Goal: Check status: Check status

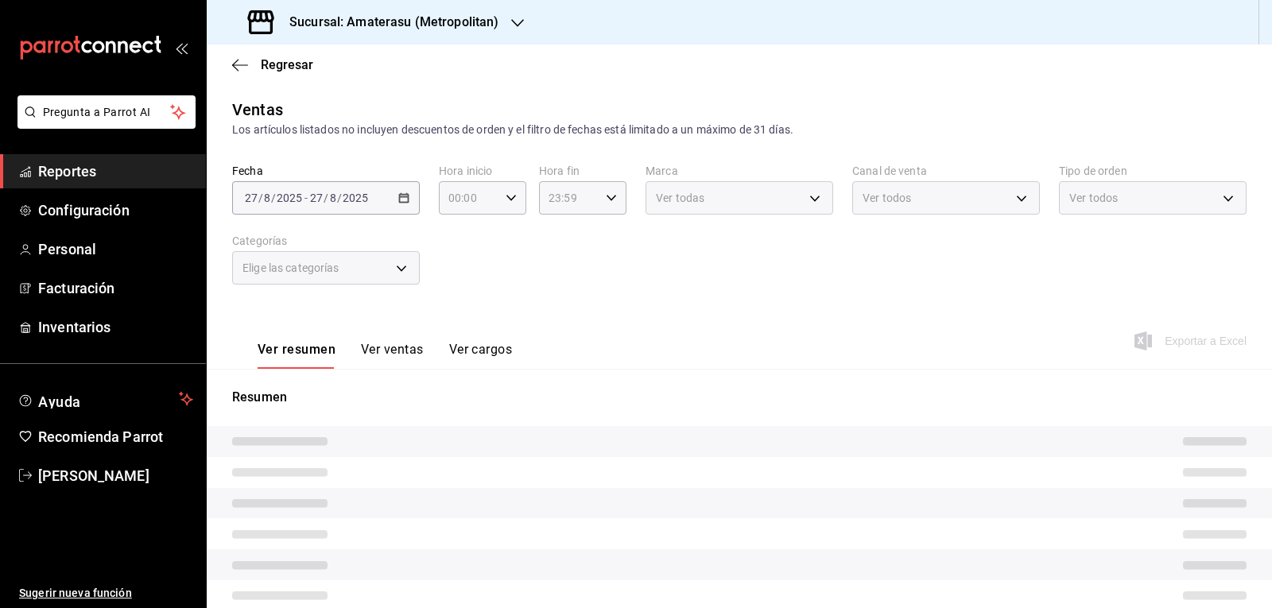
type input "05:00"
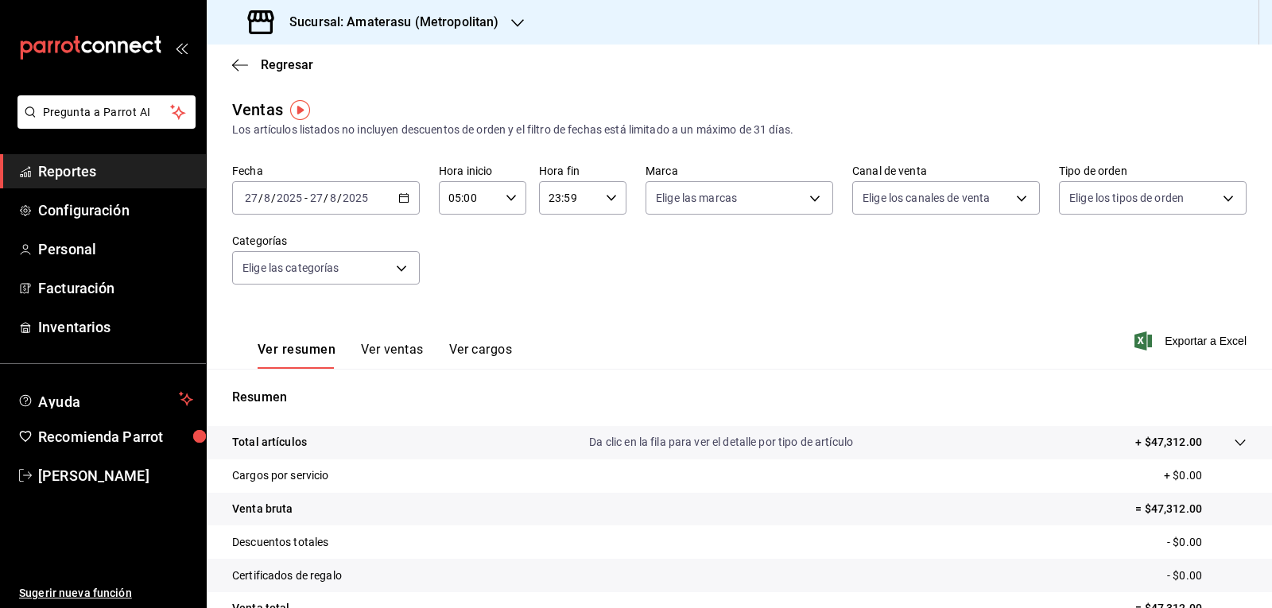
click at [404, 201] on icon "button" at bounding box center [403, 197] width 11 height 11
click at [332, 240] on span "Hoy" at bounding box center [307, 246] width 123 height 17
click at [817, 192] on body "Pregunta a Parrot AI Reportes Configuración Personal Facturación Inventarios Ay…" at bounding box center [636, 304] width 1272 height 608
click at [689, 315] on span "Amaterasu- Metropolitan" at bounding box center [752, 313] width 134 height 17
type input "e4cd7fcb-d45b-43ae-a99f-ad4ccfcd9032"
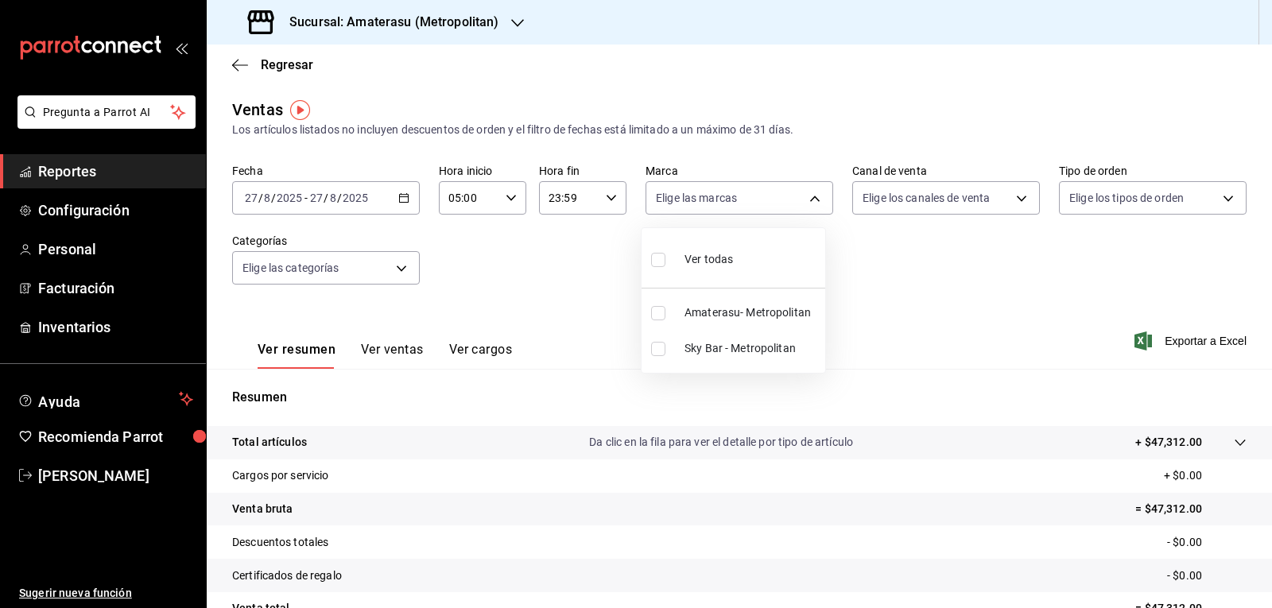
checkbox input "true"
click at [929, 274] on div at bounding box center [636, 304] width 1272 height 608
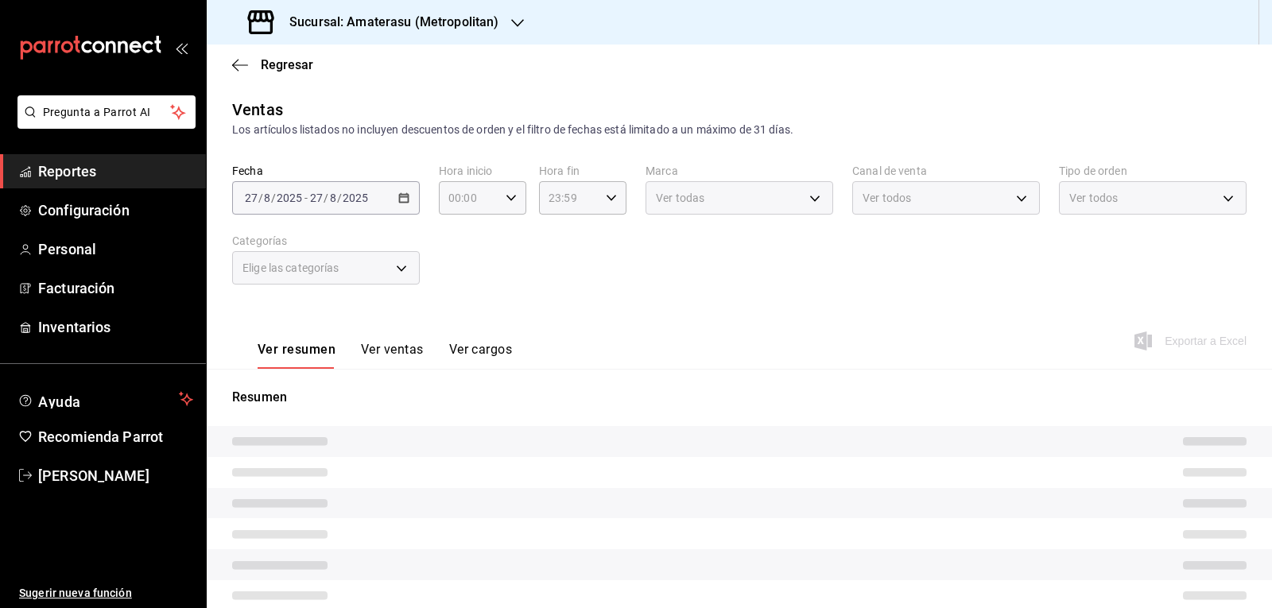
type input "05:00"
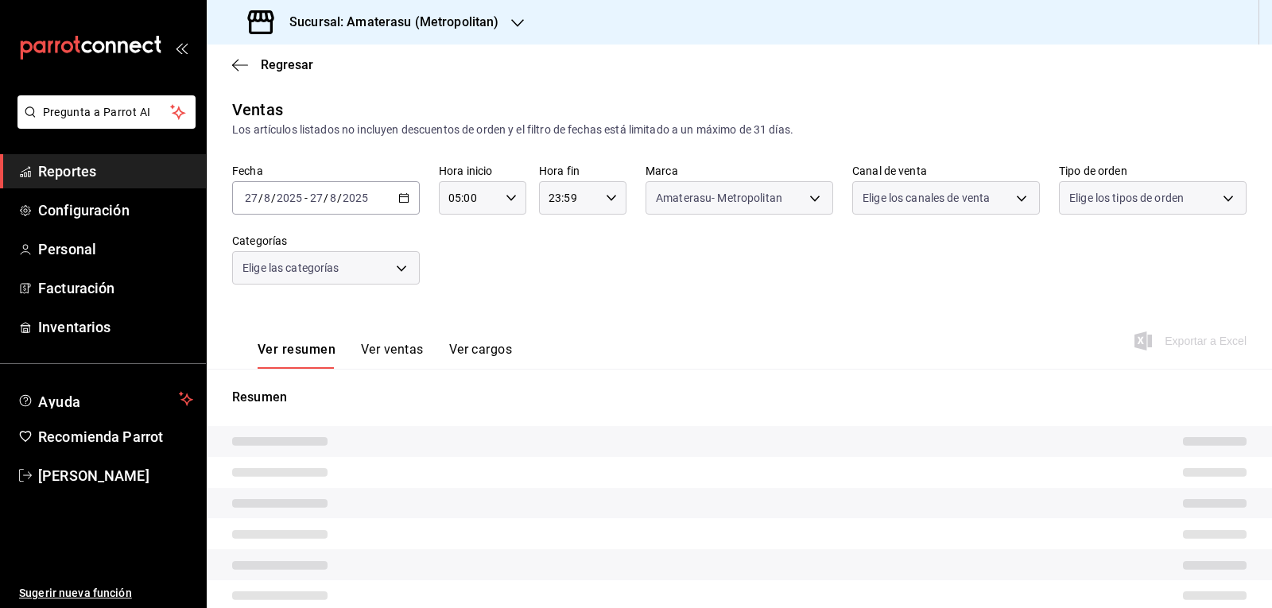
type input "e4cd7fcb-d45b-43ae-a99f-ad4ccfcd9032"
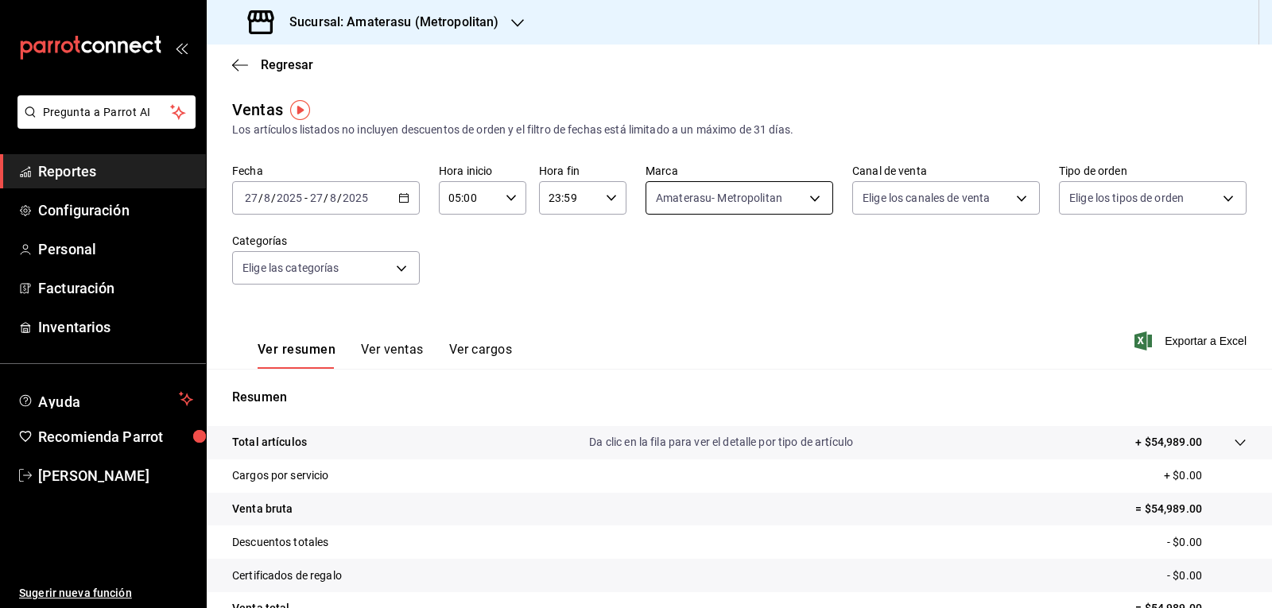
click at [801, 206] on body "Pregunta a Parrot AI Reportes Configuración Personal Facturación Inventarios Ay…" at bounding box center [636, 304] width 1272 height 608
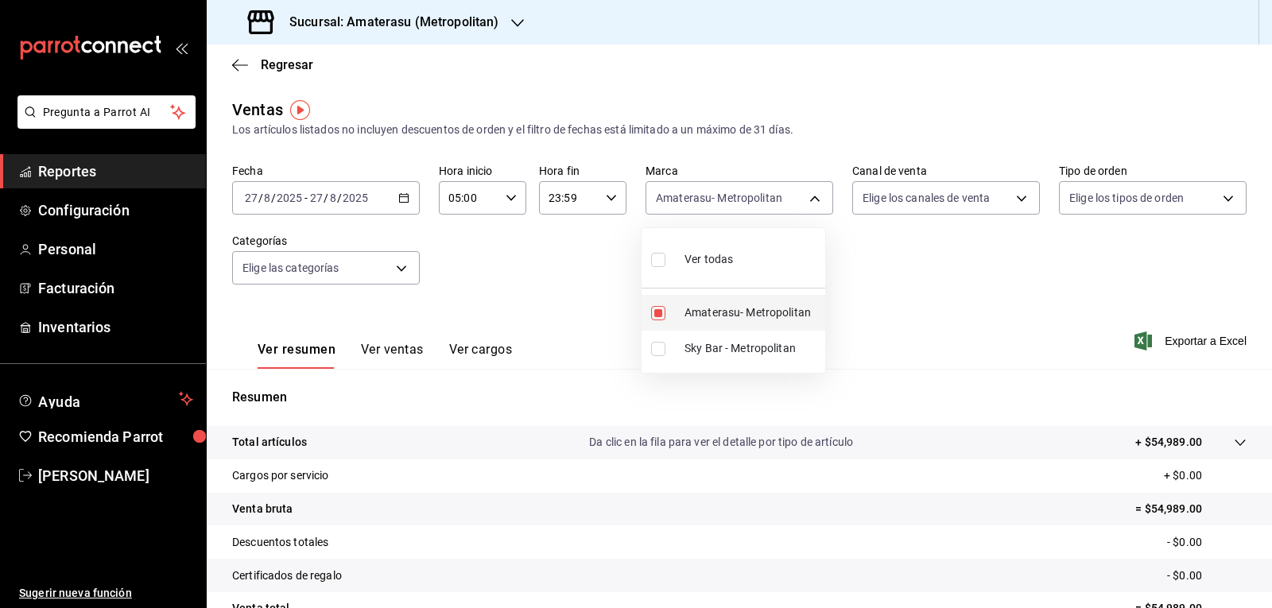
click at [663, 306] on input "checkbox" at bounding box center [658, 313] width 14 height 14
checkbox input "false"
click at [664, 359] on li "Sky Bar - Metropolitan" at bounding box center [734, 349] width 184 height 36
type input "f3afaab8-8c3d-4e49-a299-af9bdf6027b2"
checkbox input "true"
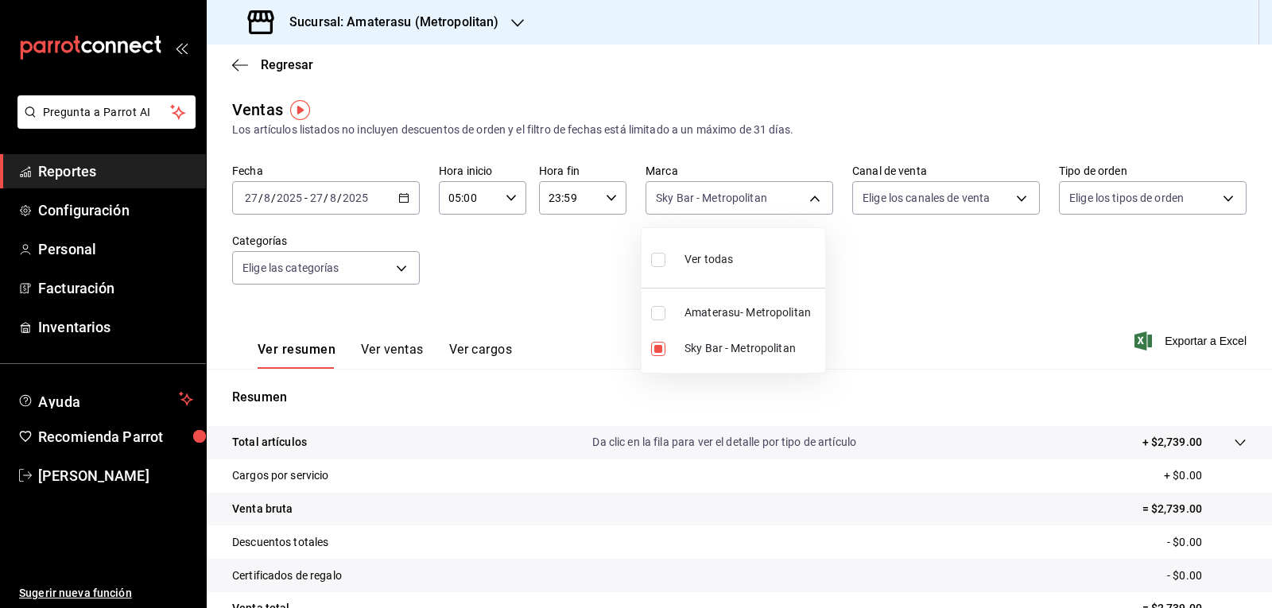
click at [895, 329] on div at bounding box center [636, 304] width 1272 height 608
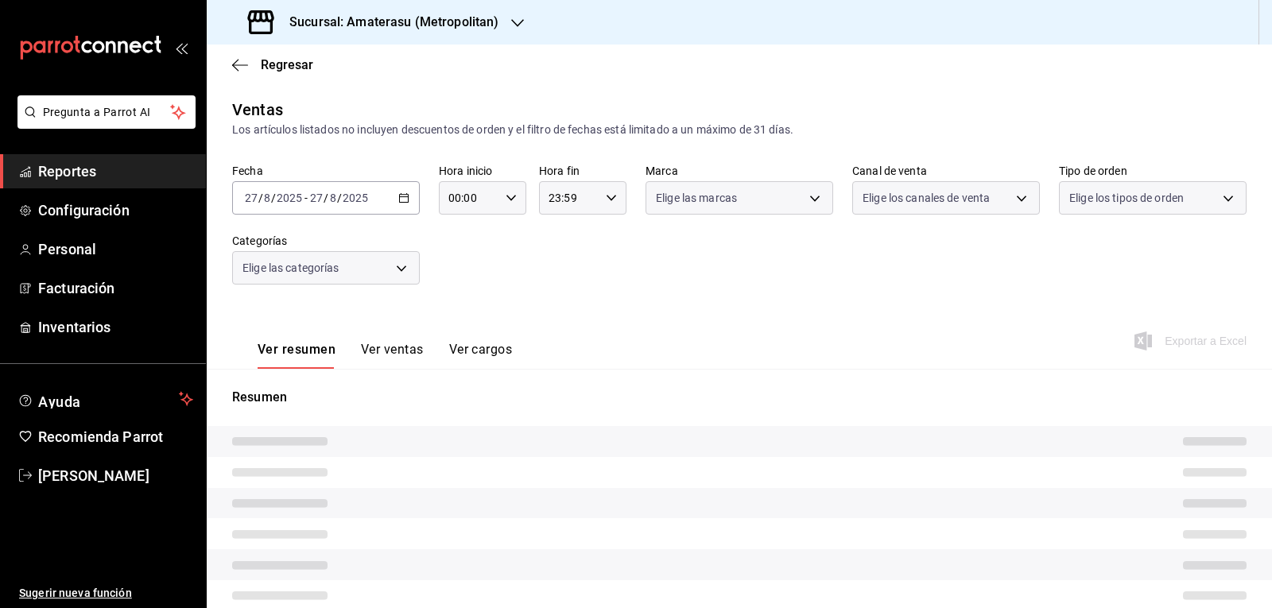
type input "05:00"
type input "f3afaab8-8c3d-4e49-a299-af9bdf6027b2"
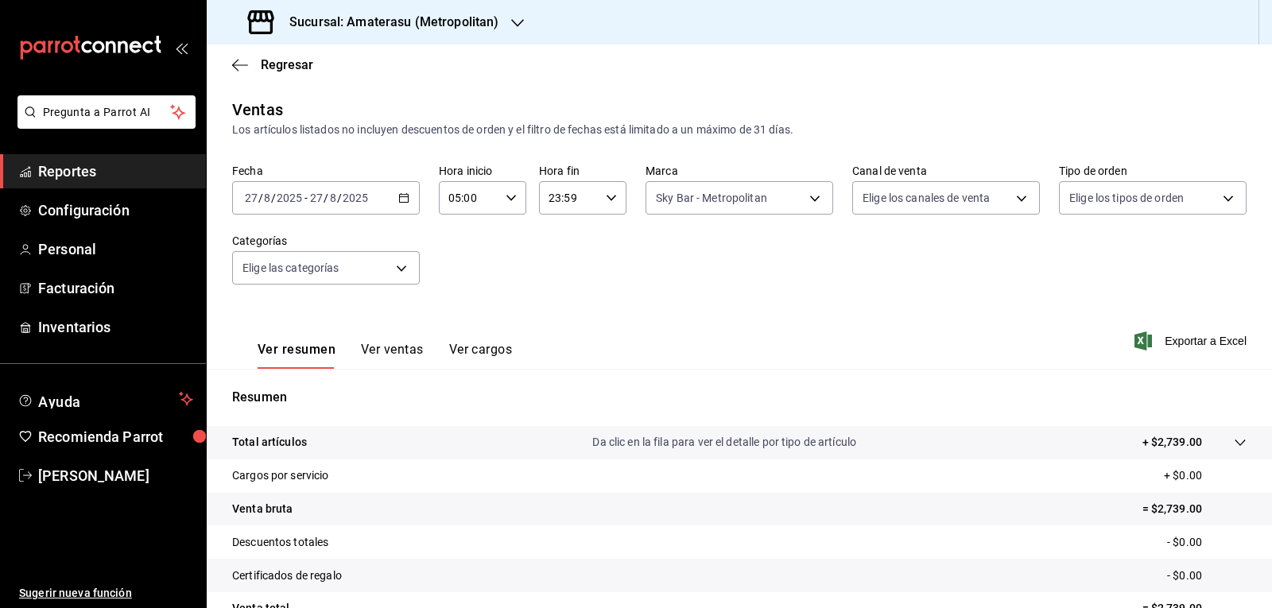
scroll to position [153, 0]
